Goal: Information Seeking & Learning: Find specific fact

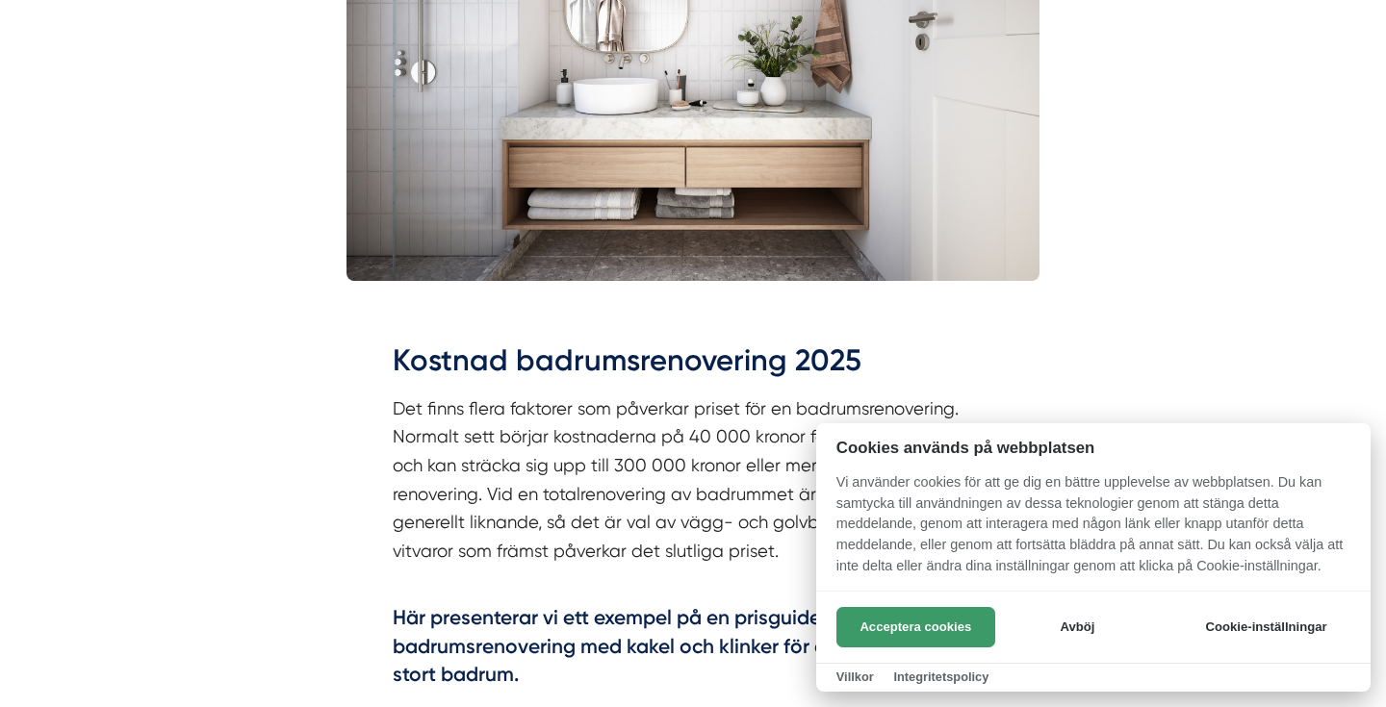
click at [896, 625] on button "Acceptera cookies" at bounding box center [915, 627] width 159 height 40
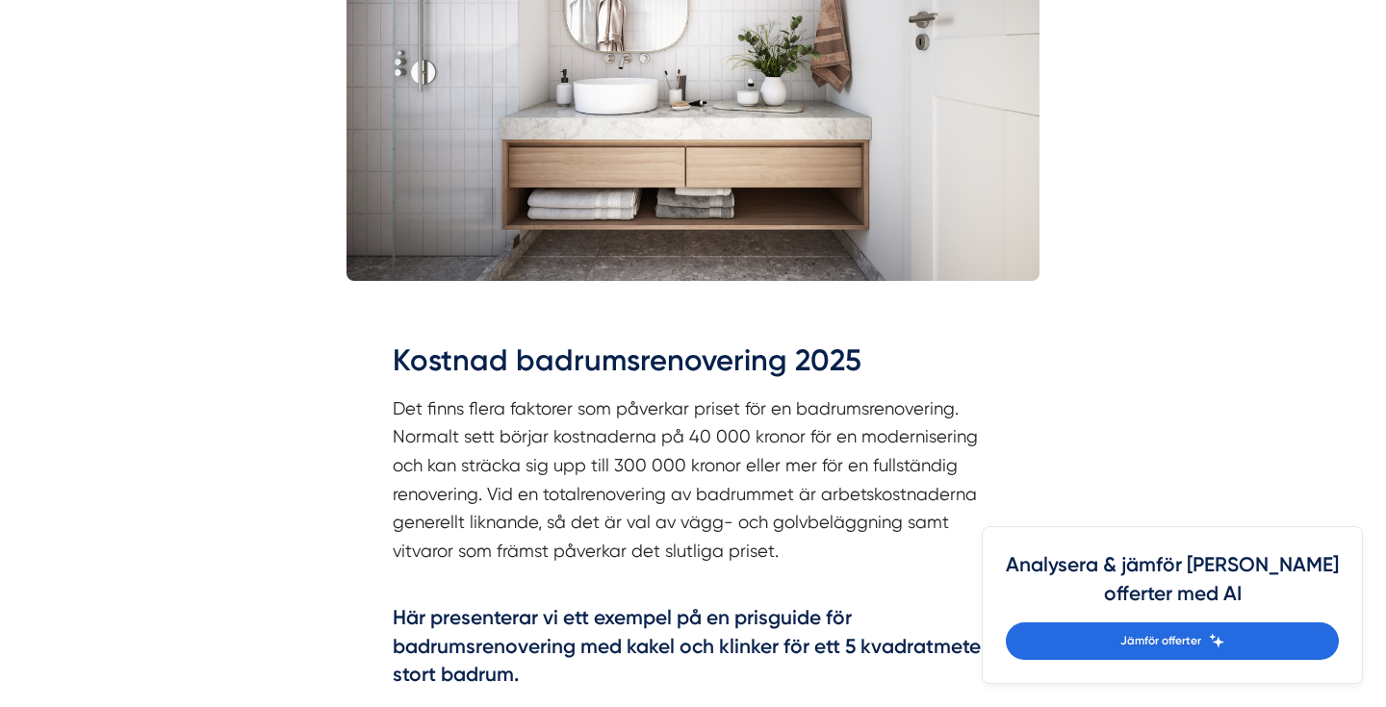
click at [935, 483] on p "Det finns flera faktorer som påverkar priset för en badrumsrenovering. Normalt …" at bounding box center [693, 495] width 601 height 200
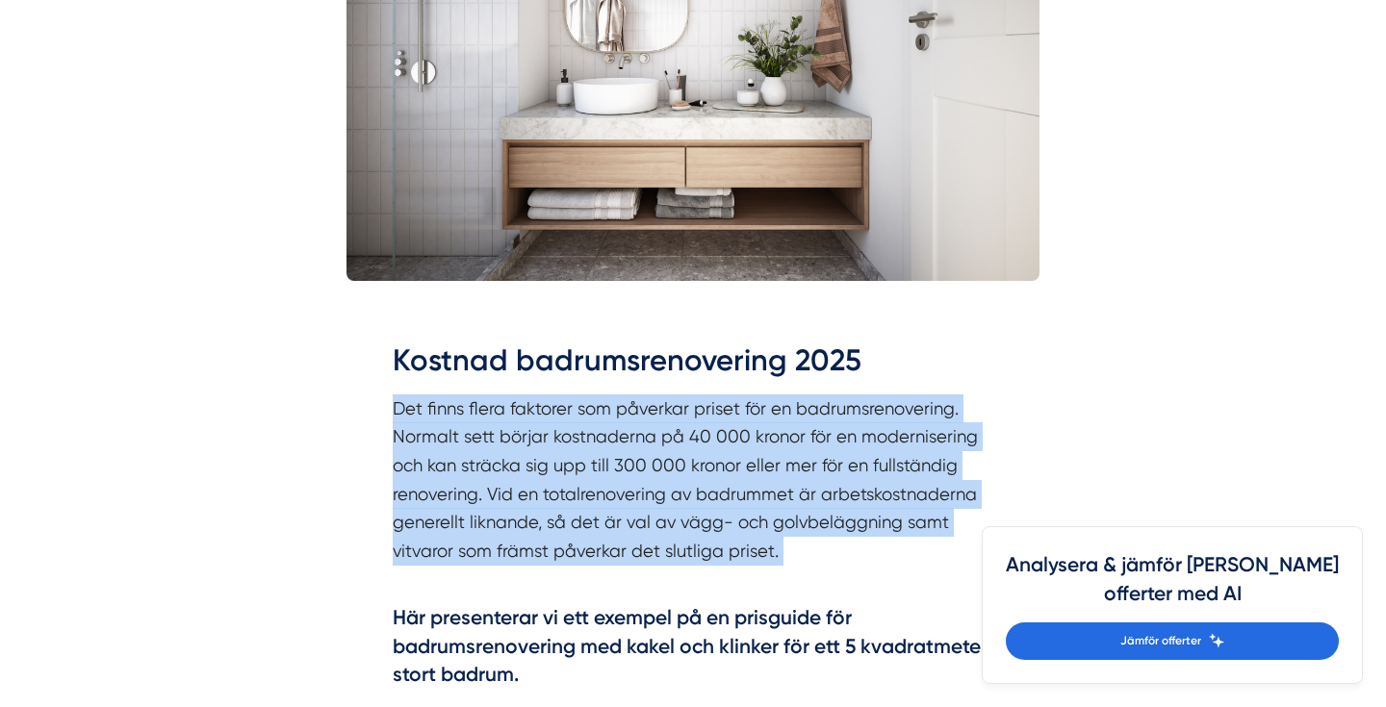
click at [917, 504] on p "Det finns flera faktorer som påverkar priset för en badrumsrenovering. Normalt …" at bounding box center [693, 495] width 601 height 200
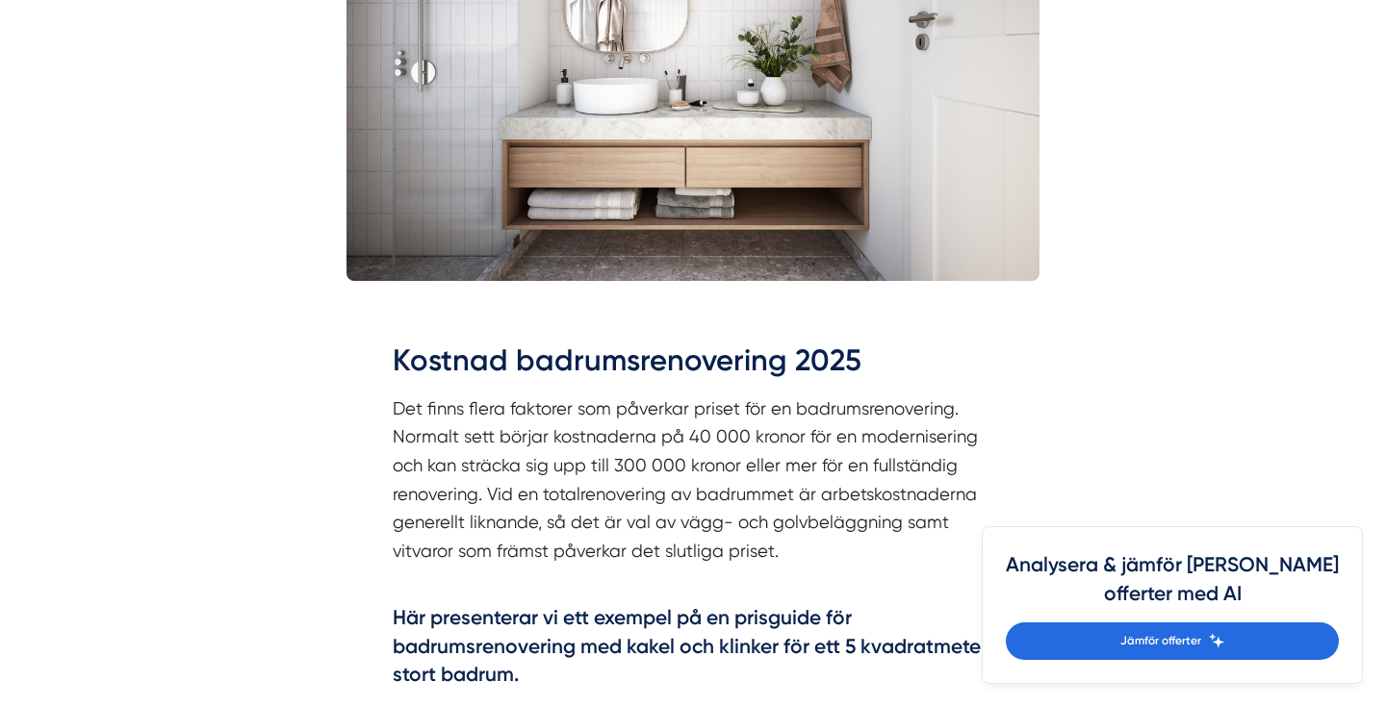
click at [917, 504] on p "Det finns flera faktorer som påverkar priset för en badrumsrenovering. Normalt …" at bounding box center [693, 495] width 601 height 200
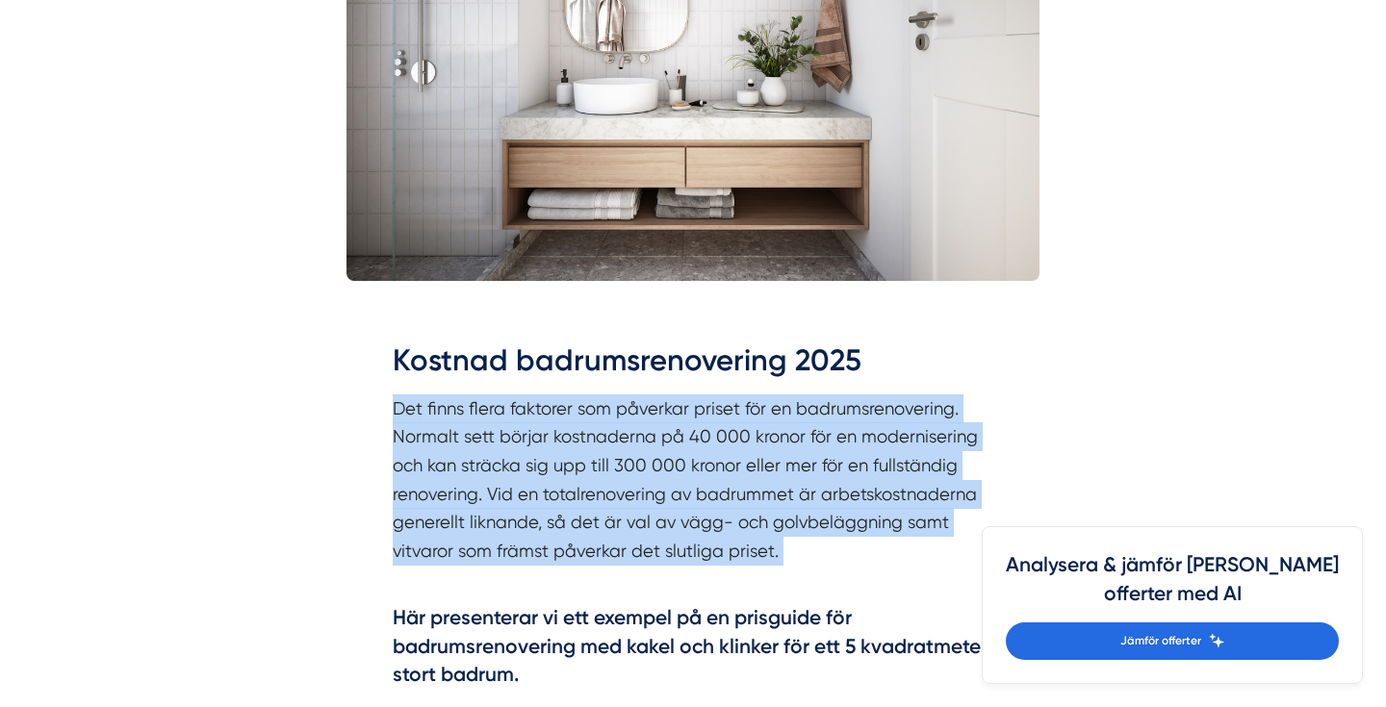
click at [903, 531] on p "Det finns flera faktorer som påverkar priset för en badrumsrenovering. Normalt …" at bounding box center [693, 495] width 601 height 200
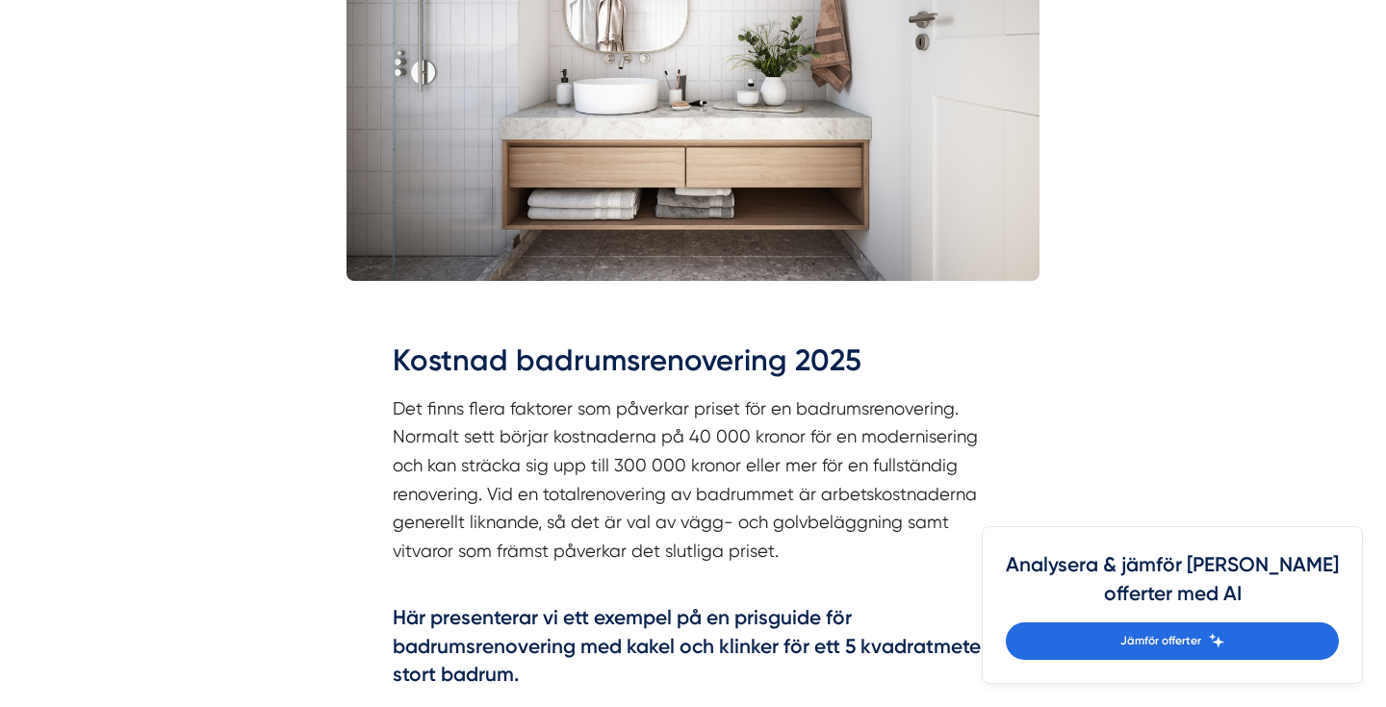
click at [903, 531] on p "Det finns flera faktorer som påverkar priset för en badrumsrenovering. Normalt …" at bounding box center [693, 495] width 601 height 200
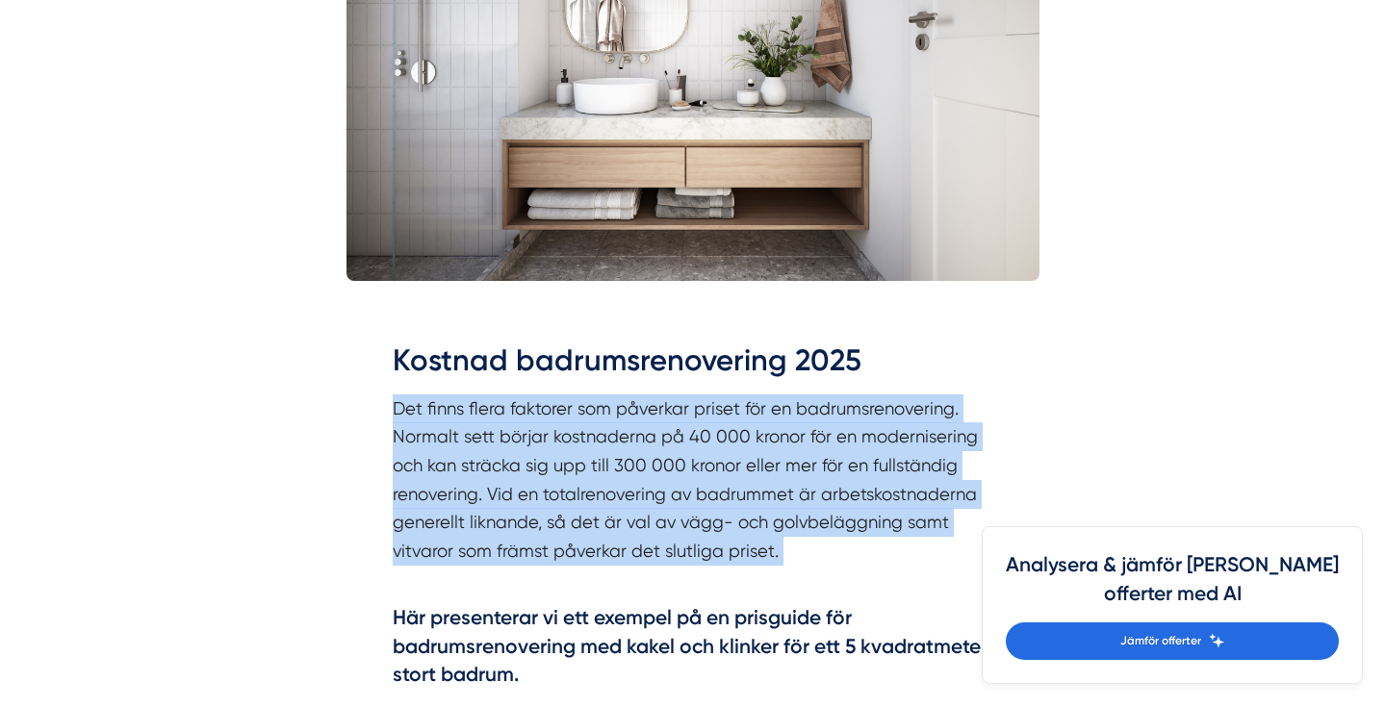
click at [933, 518] on p "Det finns flera faktorer som påverkar priset för en badrumsrenovering. Normalt …" at bounding box center [693, 495] width 601 height 200
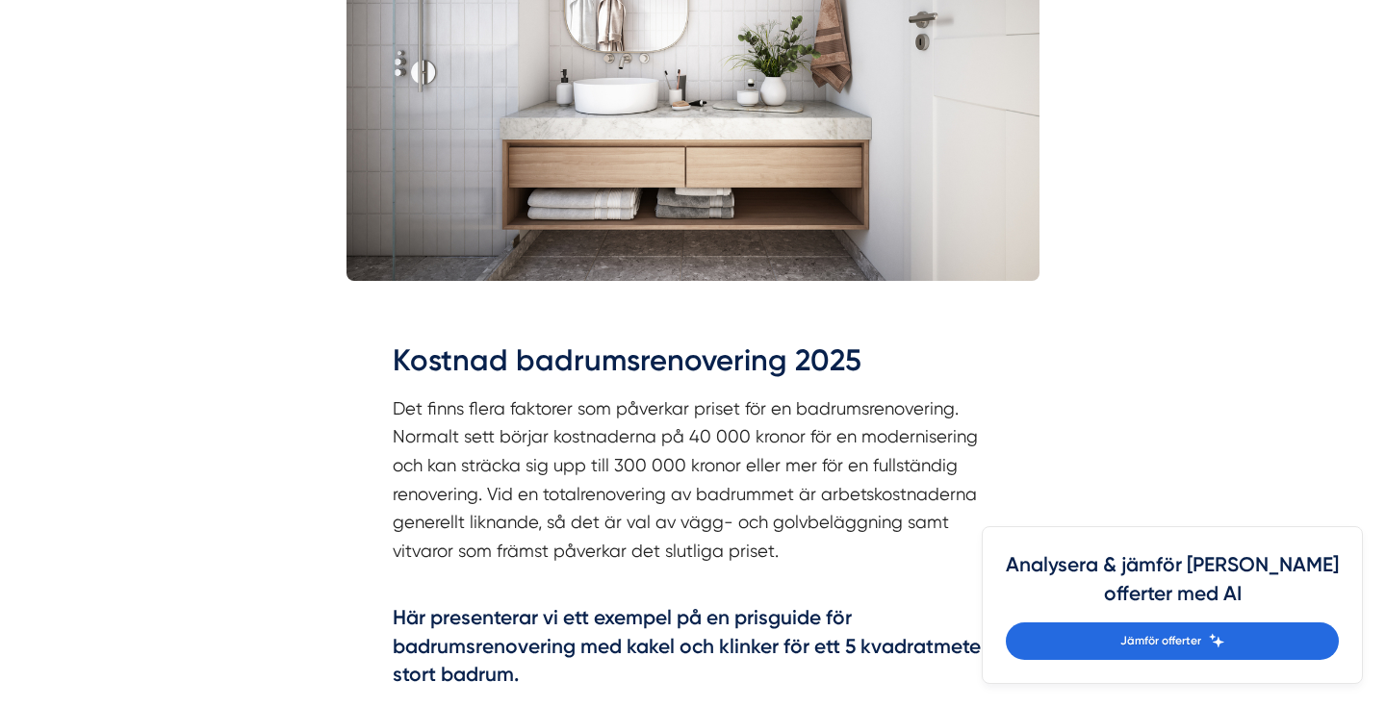
click at [933, 518] on p "Det finns flera faktorer som påverkar priset för en badrumsrenovering. Normalt …" at bounding box center [693, 495] width 601 height 200
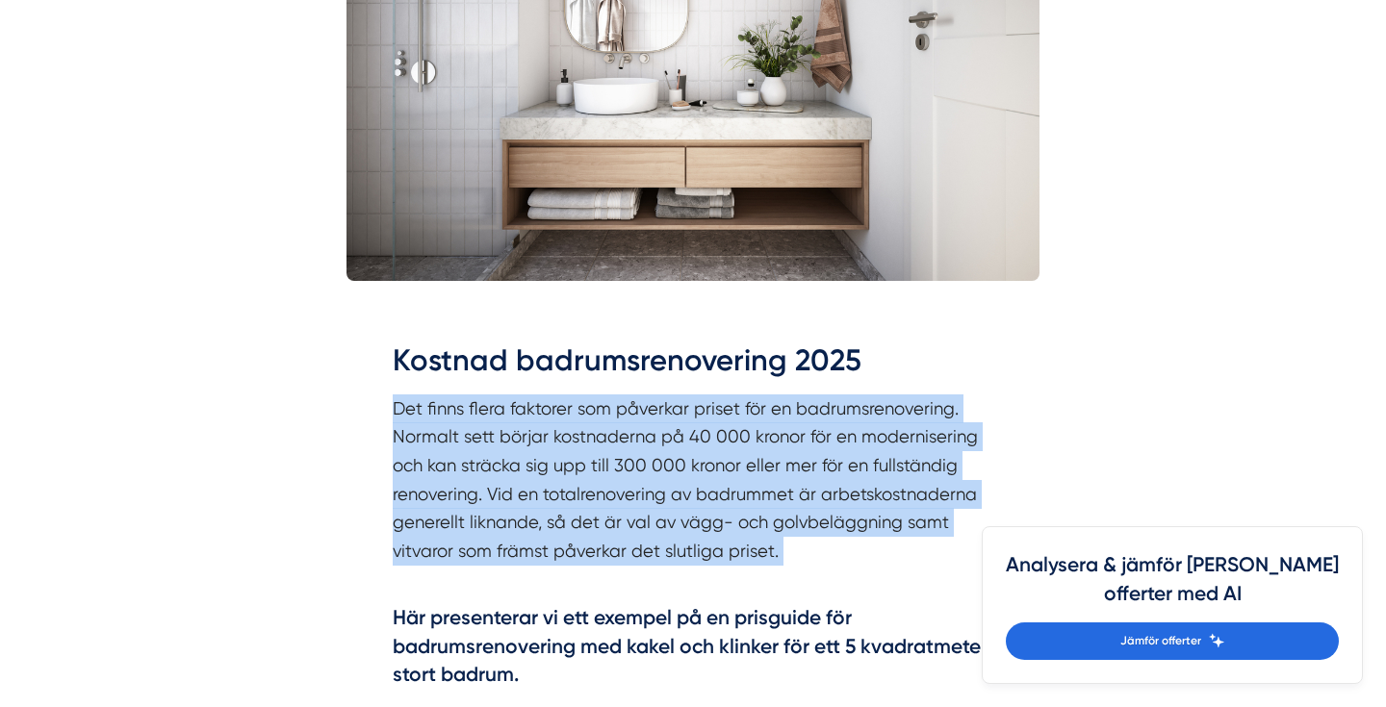
click at [957, 511] on p "Det finns flera faktorer som påverkar priset för en badrumsrenovering. Normalt …" at bounding box center [693, 495] width 601 height 200
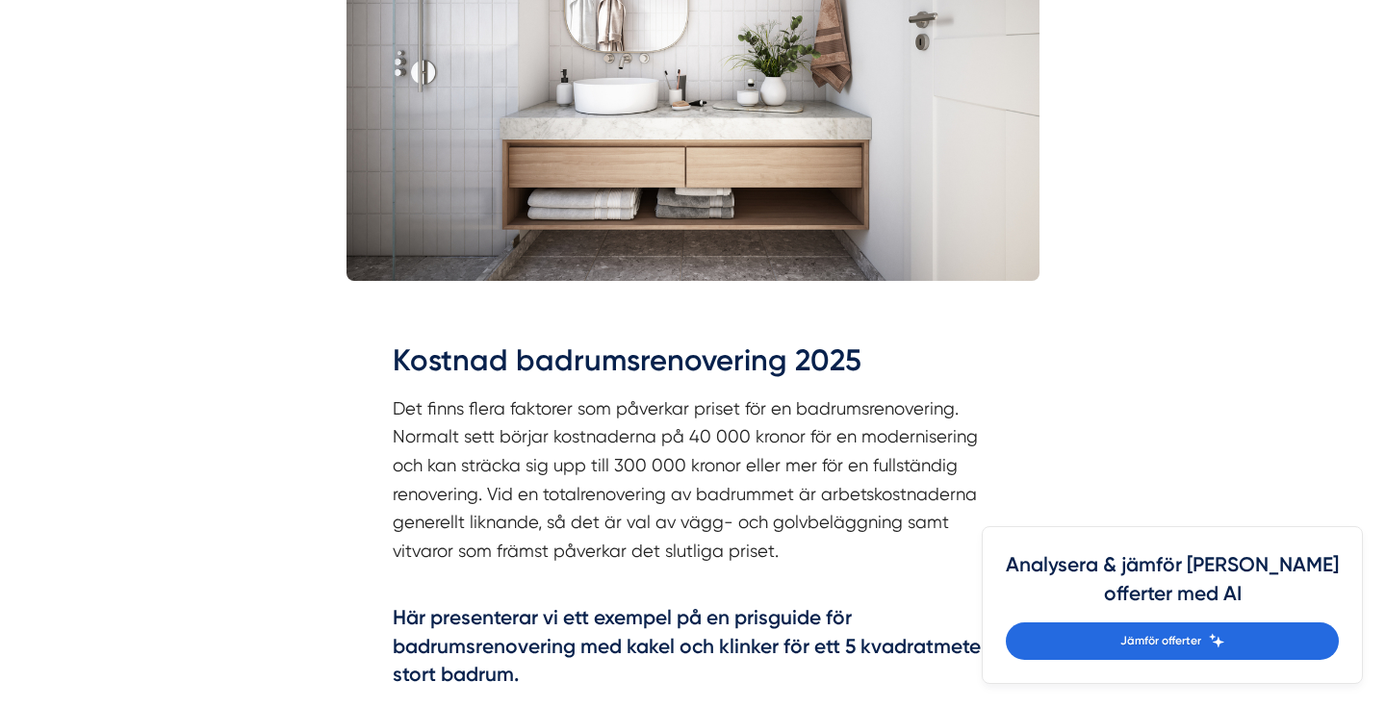
click at [957, 511] on p "Det finns flera faktorer som påverkar priset för en badrumsrenovering. Normalt …" at bounding box center [693, 495] width 601 height 200
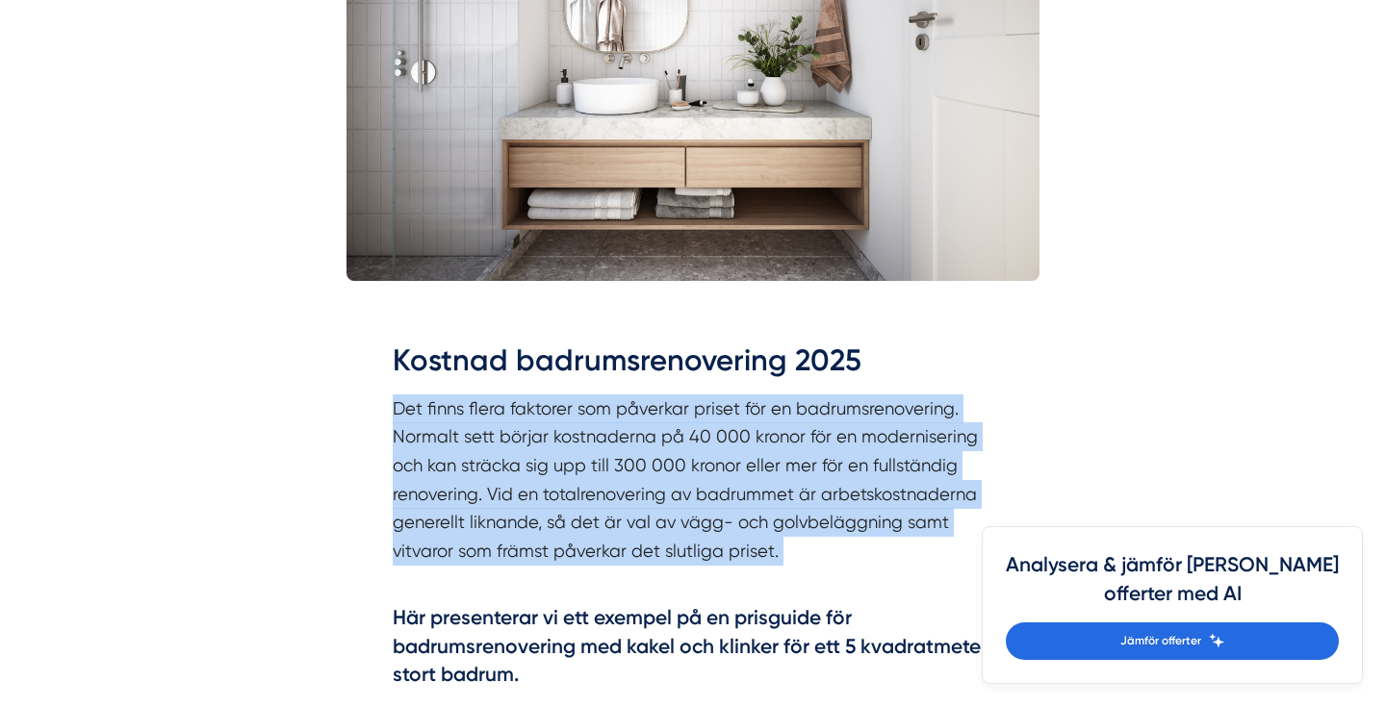
click at [957, 511] on p "Det finns flera faktorer som påverkar priset för en badrumsrenovering. Normalt …" at bounding box center [693, 495] width 601 height 200
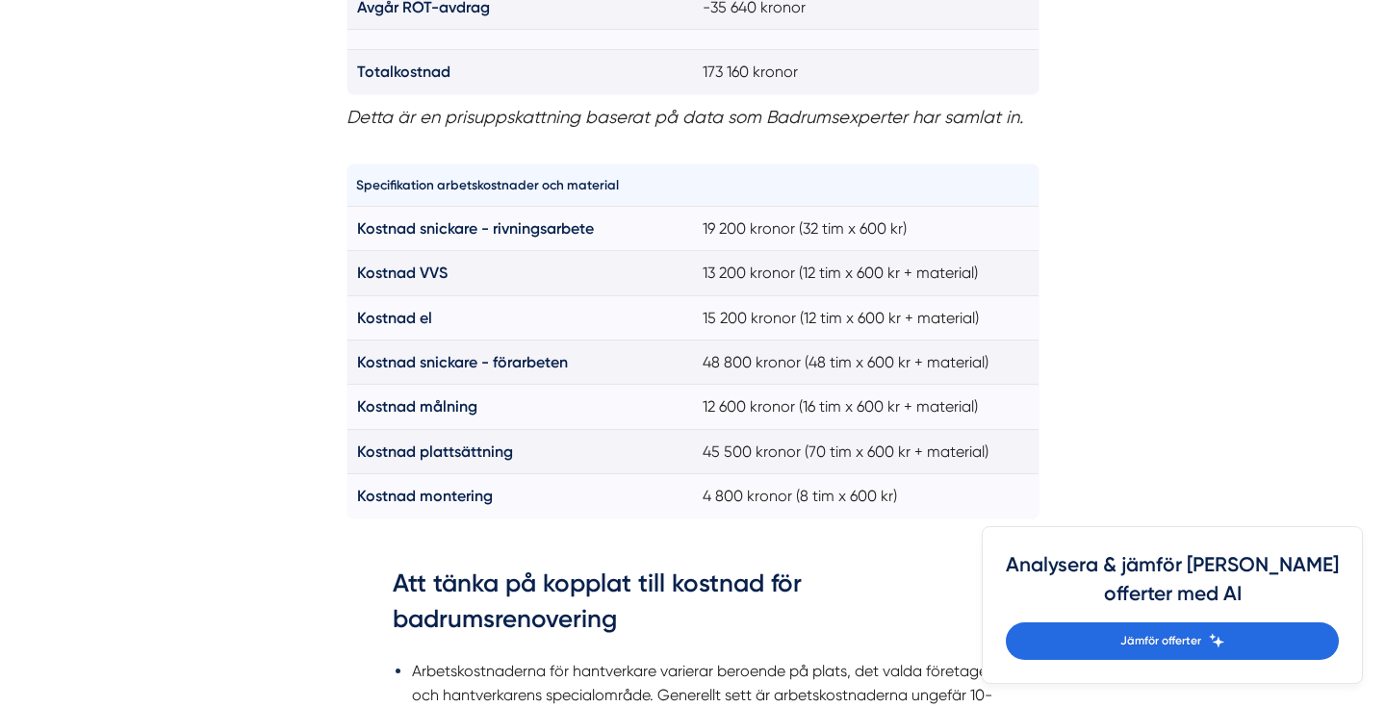
scroll to position [1793, 0]
click at [673, 396] on td "Kostnad målning" at bounding box center [520, 407] width 347 height 44
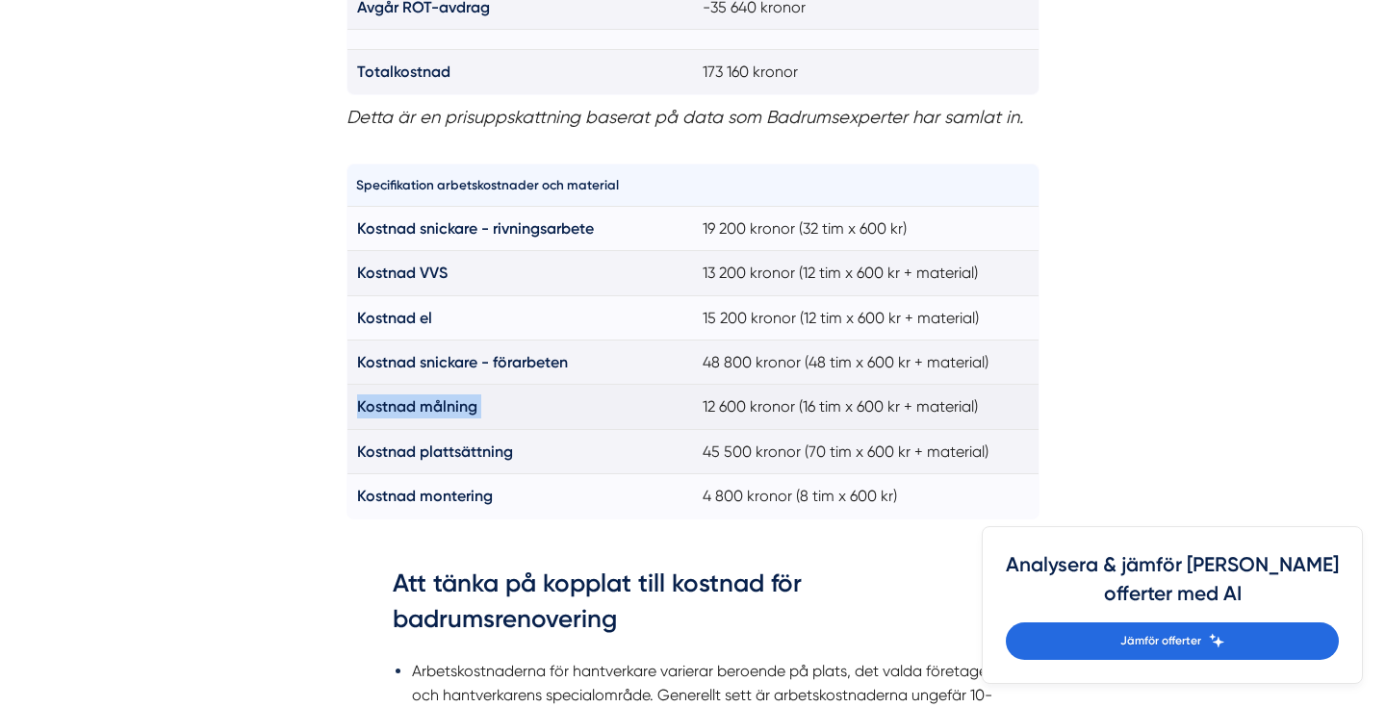
click at [707, 394] on td "12 600 kronor (16 tim x 600 kr + material)" at bounding box center [866, 407] width 347 height 44
click at [737, 390] on td "12 600 kronor (16 tim x 600 kr + material)" at bounding box center [866, 407] width 347 height 44
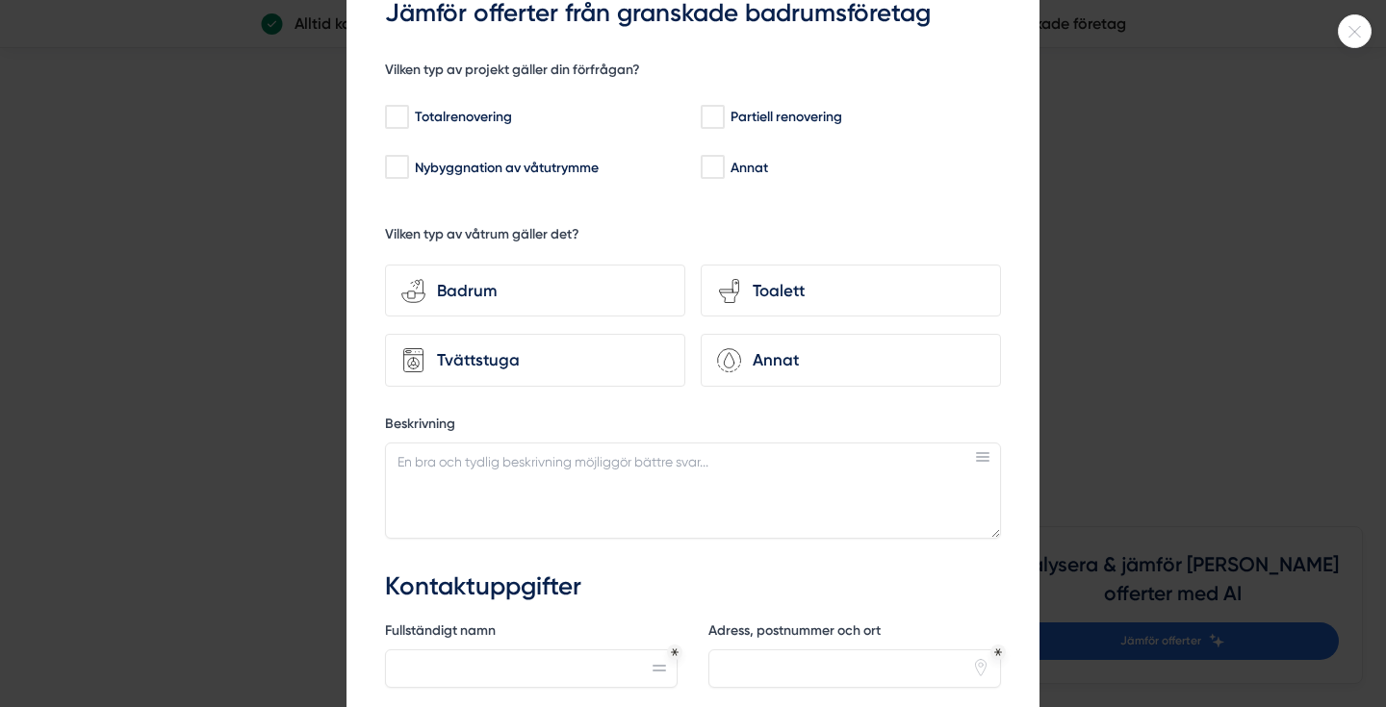
scroll to position [121, 0]
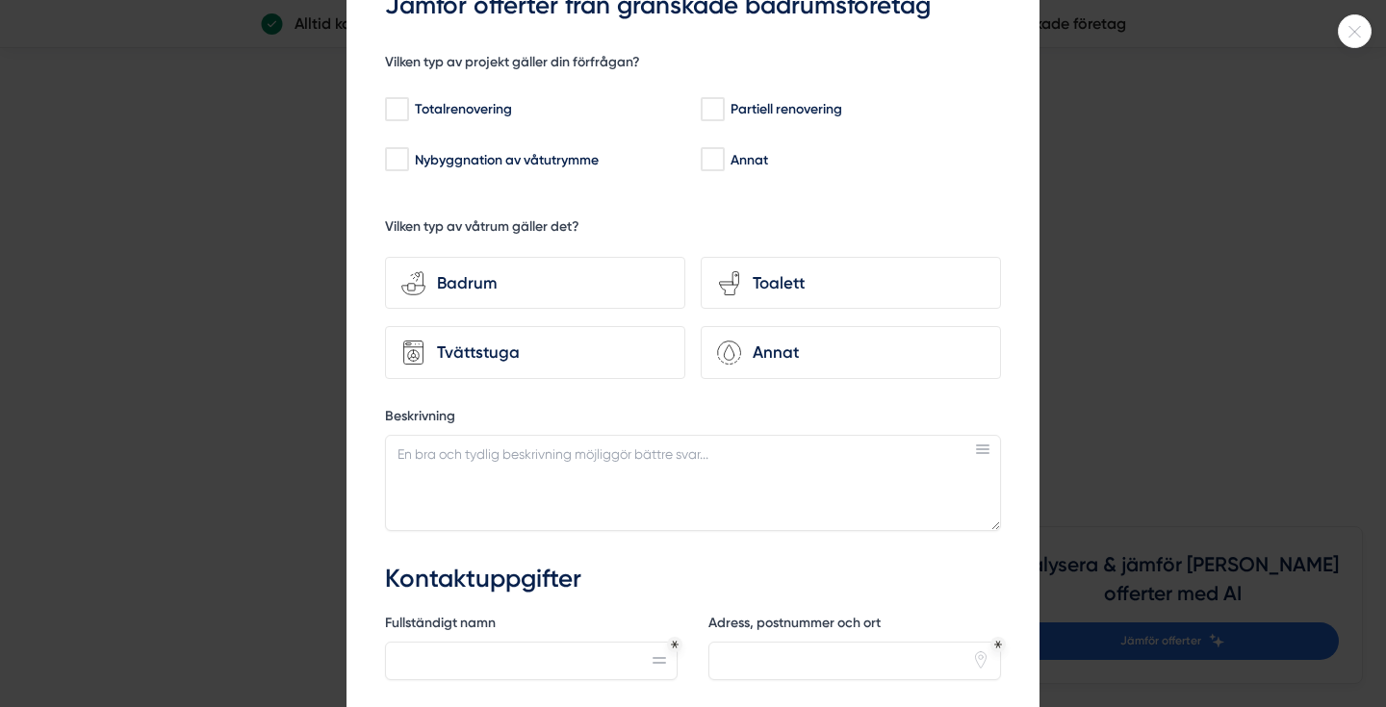
click at [1359, 31] on icon at bounding box center [1355, 32] width 32 height 12
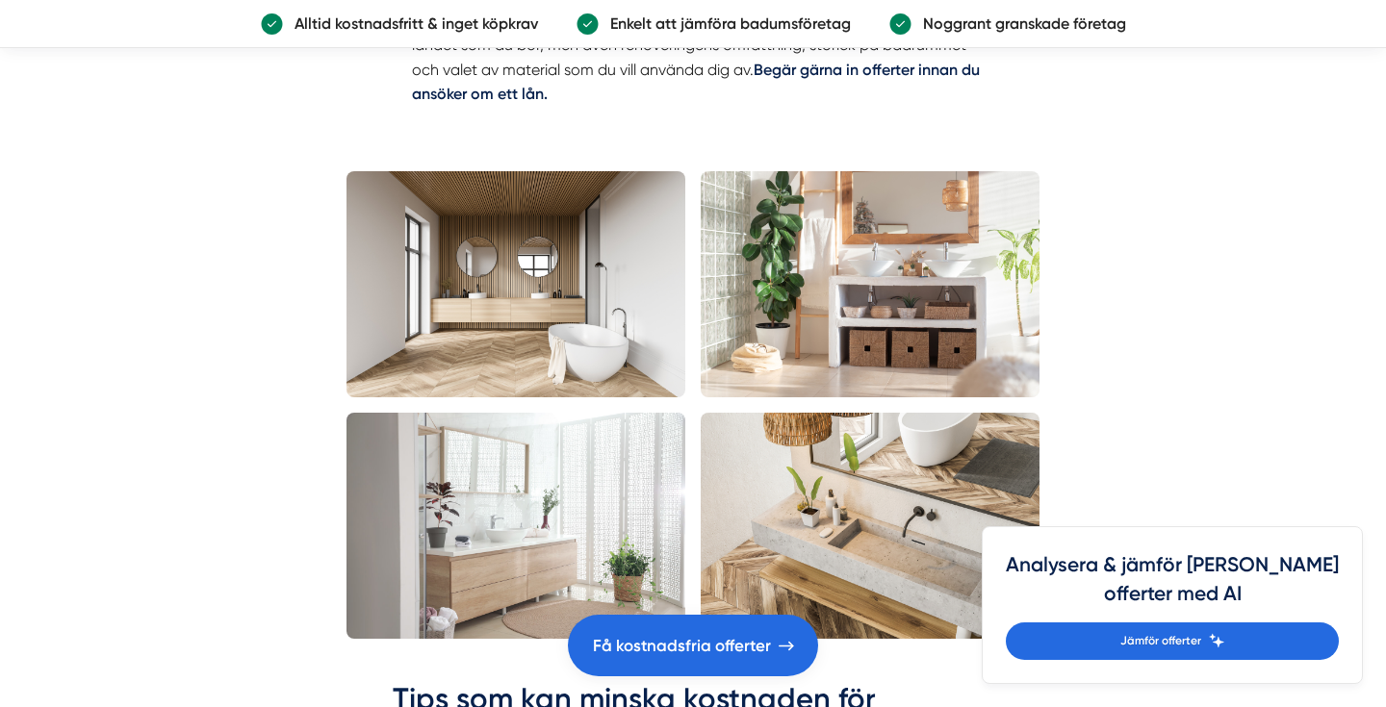
scroll to position [3804, 0]
